Goal: Task Accomplishment & Management: Use online tool/utility

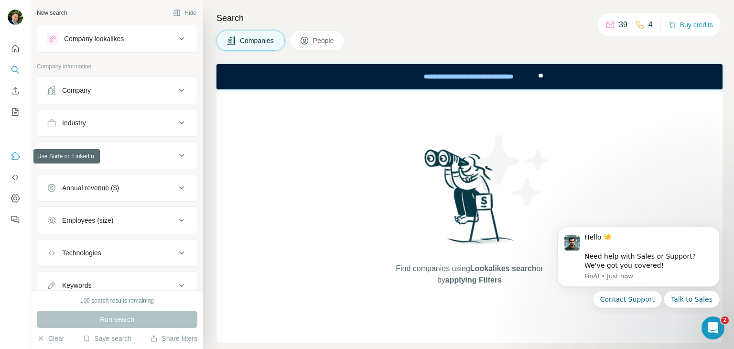
click at [18, 160] on icon "Use Surfe on LinkedIn" at bounding box center [16, 157] width 10 height 10
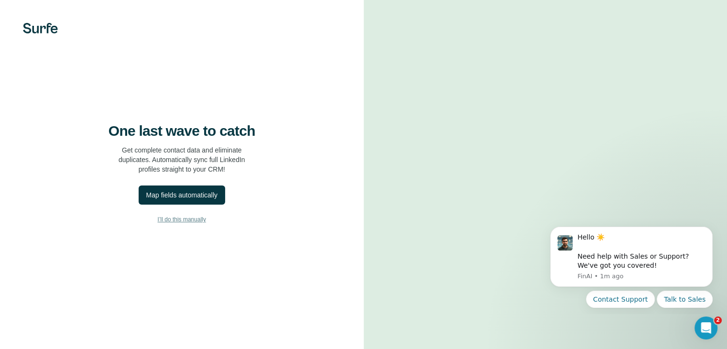
click at [178, 227] on button "I’ll do this manually" at bounding box center [182, 219] width 326 height 14
click at [189, 200] on div "Map fields automatically" at bounding box center [181, 195] width 71 height 10
